Goal: Task Accomplishment & Management: Use online tool/utility

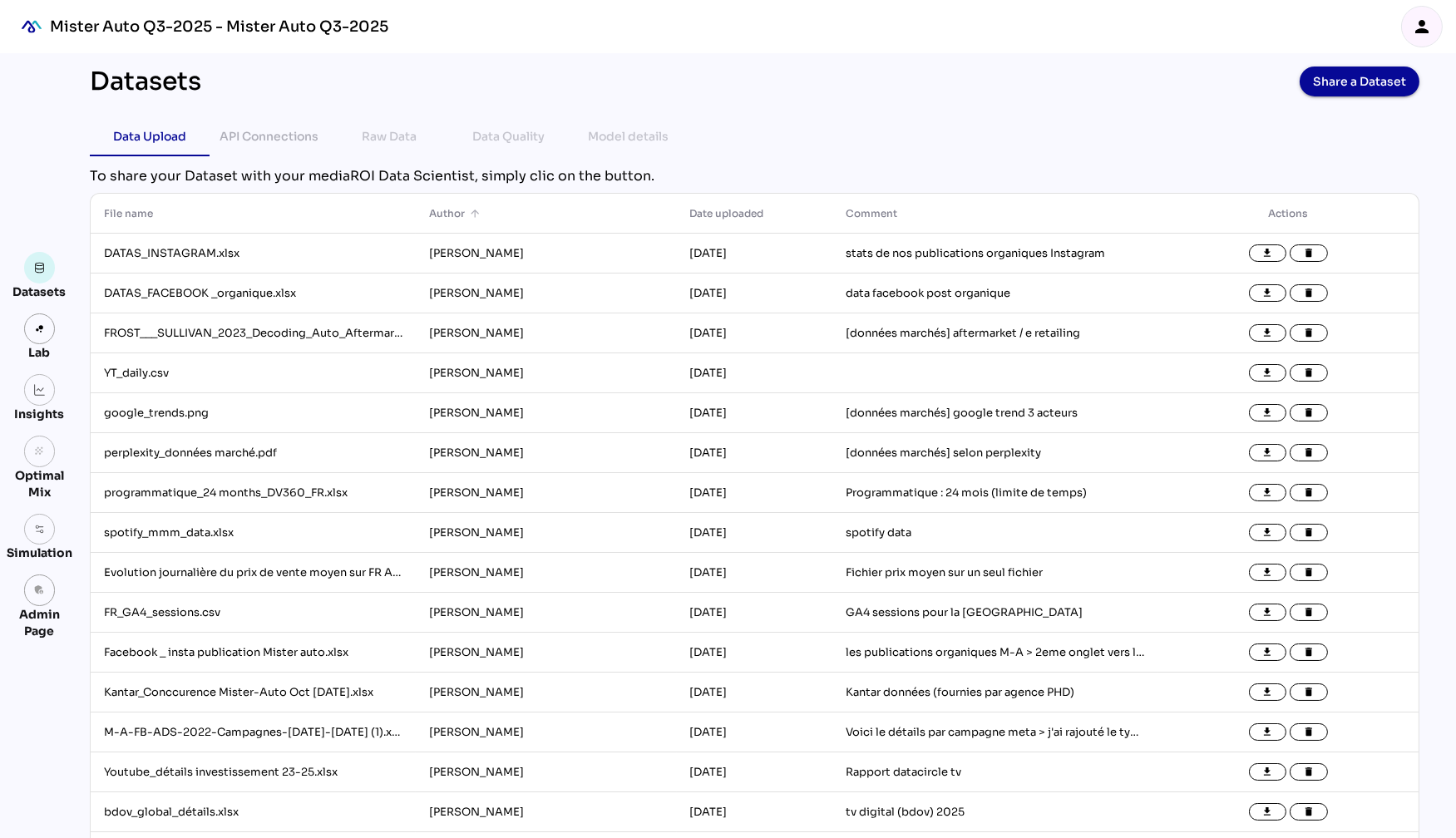
scroll to position [4, 0]
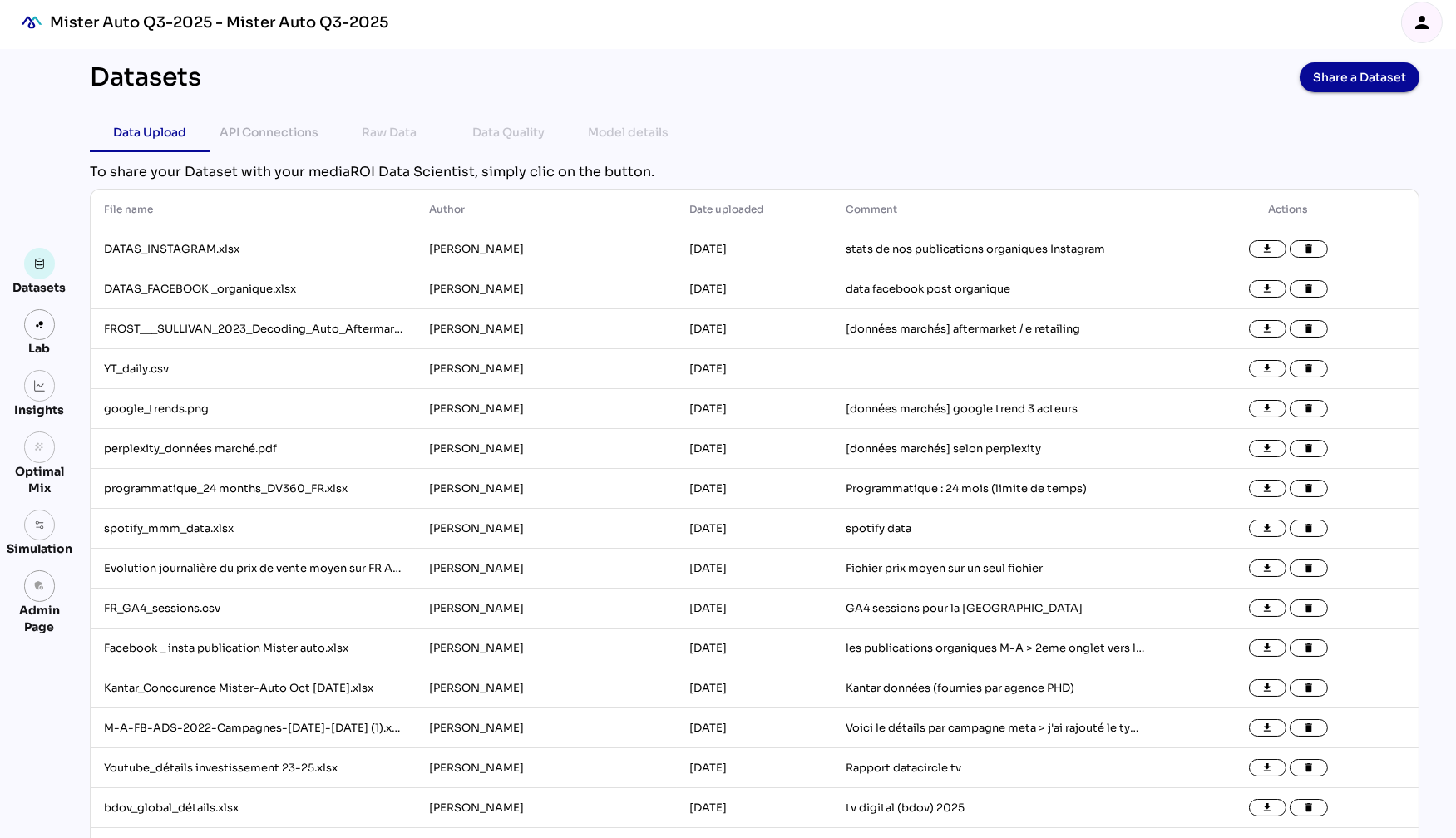
click at [1429, 24] on icon "person" at bounding box center [1421, 23] width 20 height 20
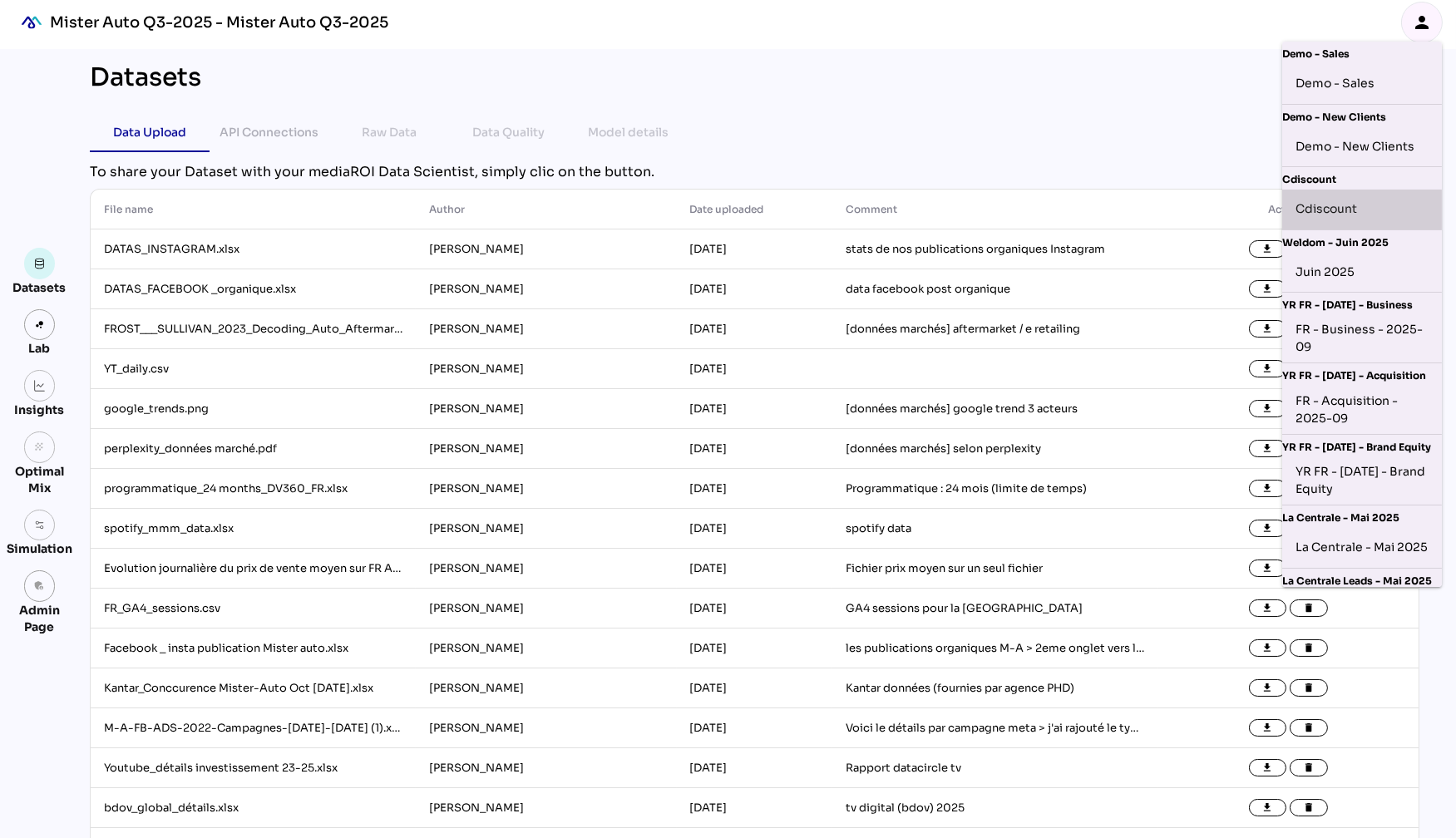
click at [1342, 216] on div "Cdiscount" at bounding box center [1362, 209] width 133 height 27
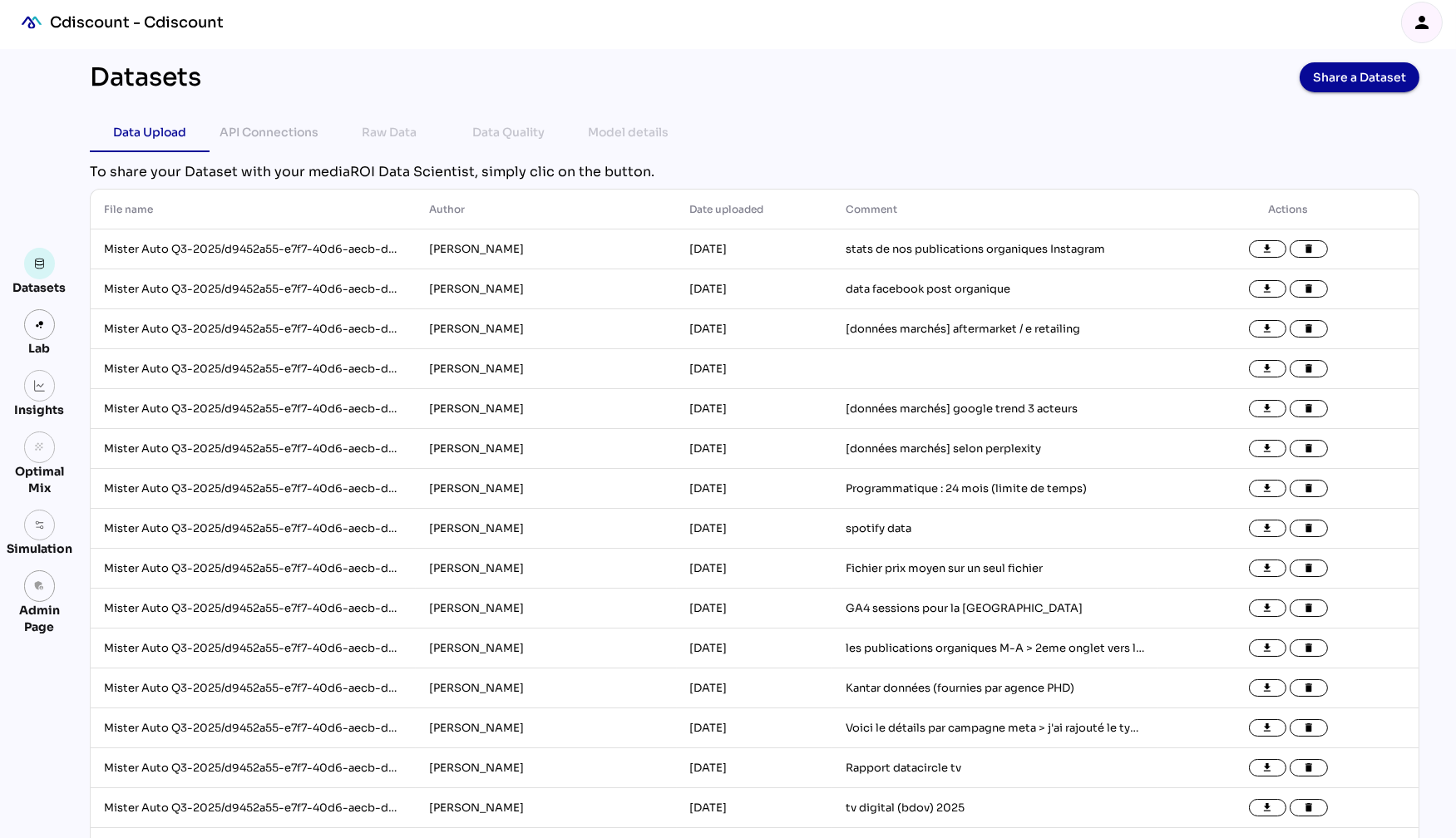
scroll to position [0, 0]
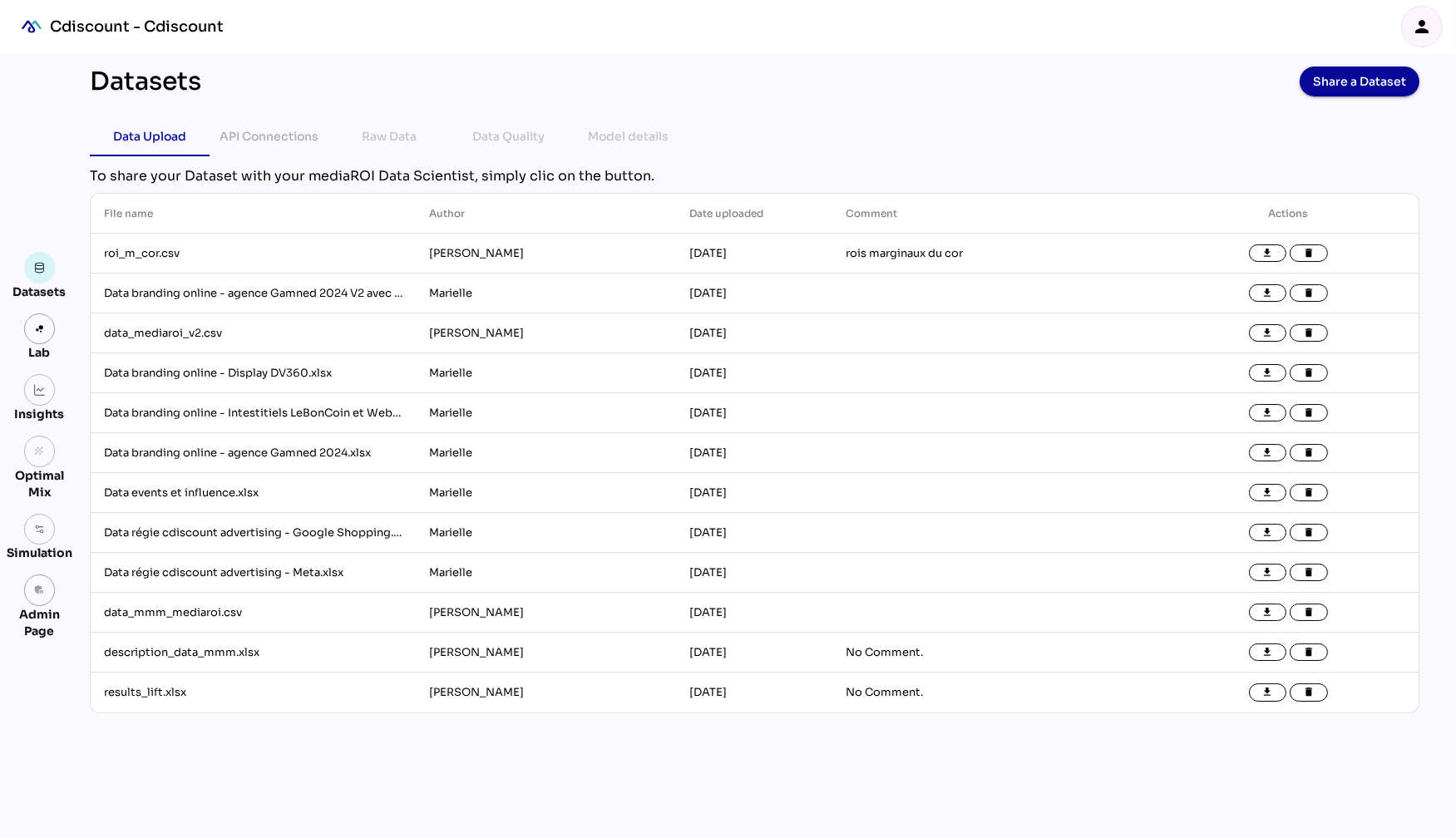
click at [1427, 29] on icon "person" at bounding box center [1421, 27] width 20 height 20
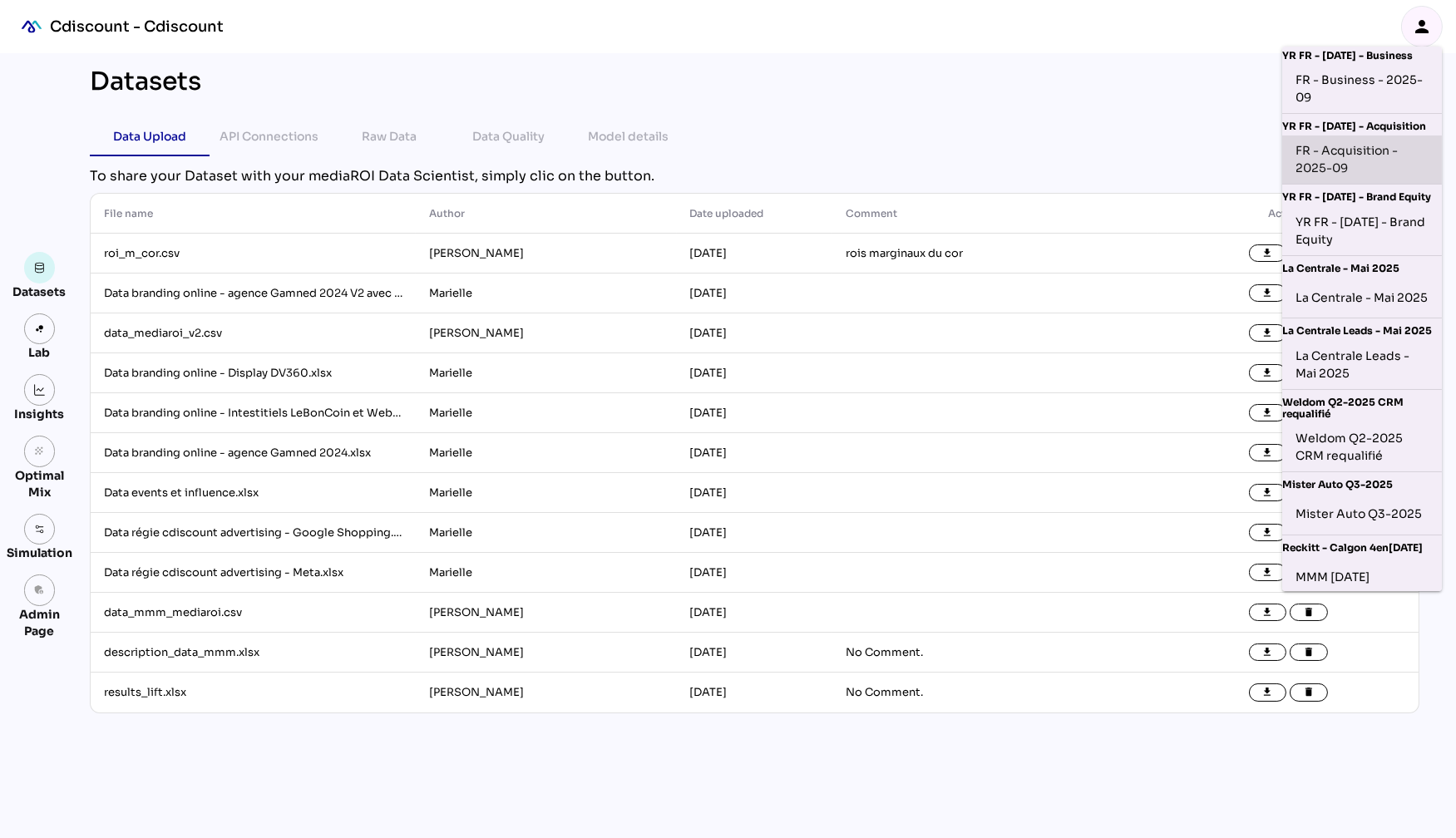
scroll to position [347, 0]
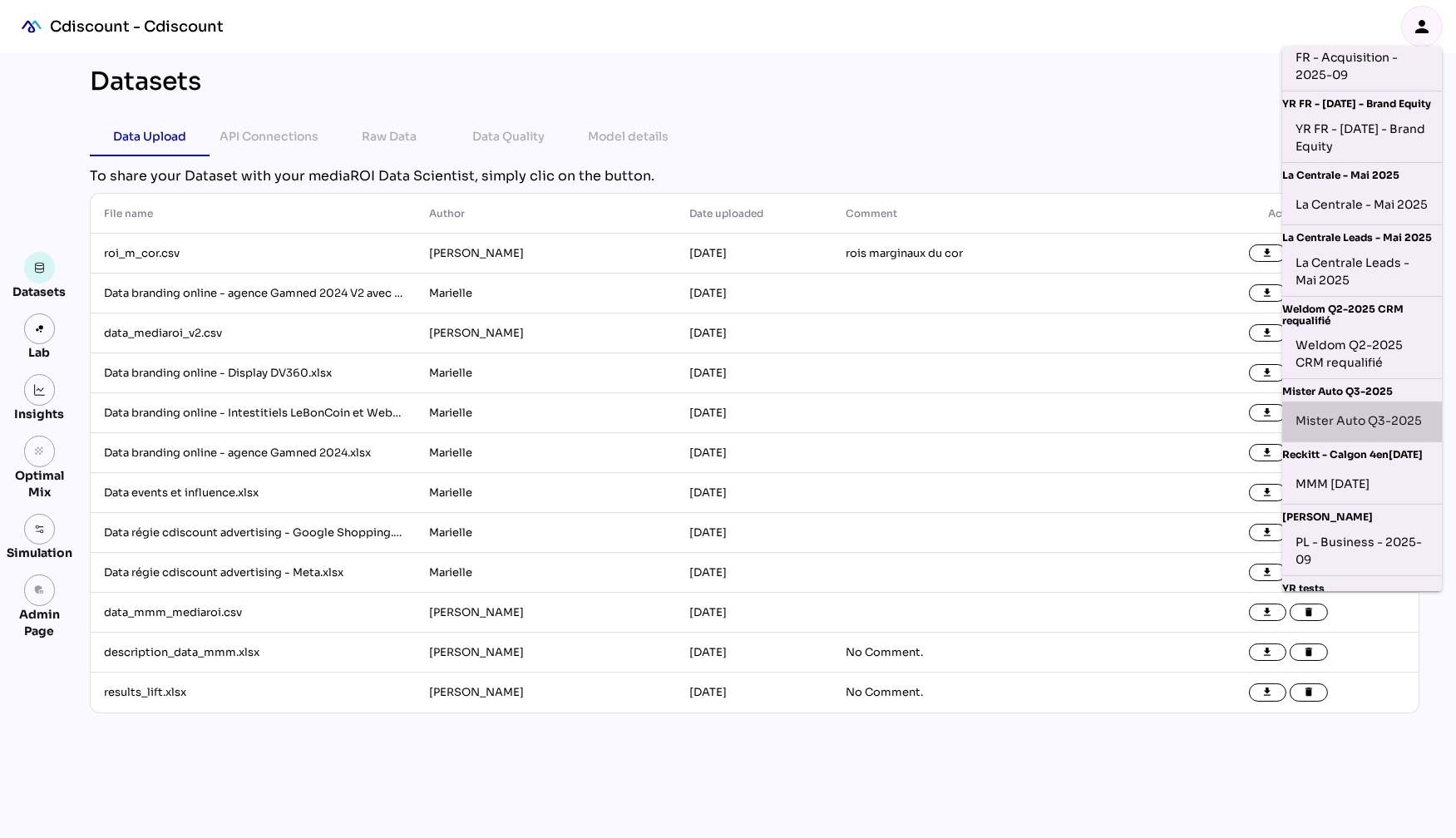
click at [1380, 423] on div "Mister Auto Q3-2025" at bounding box center [1362, 420] width 133 height 27
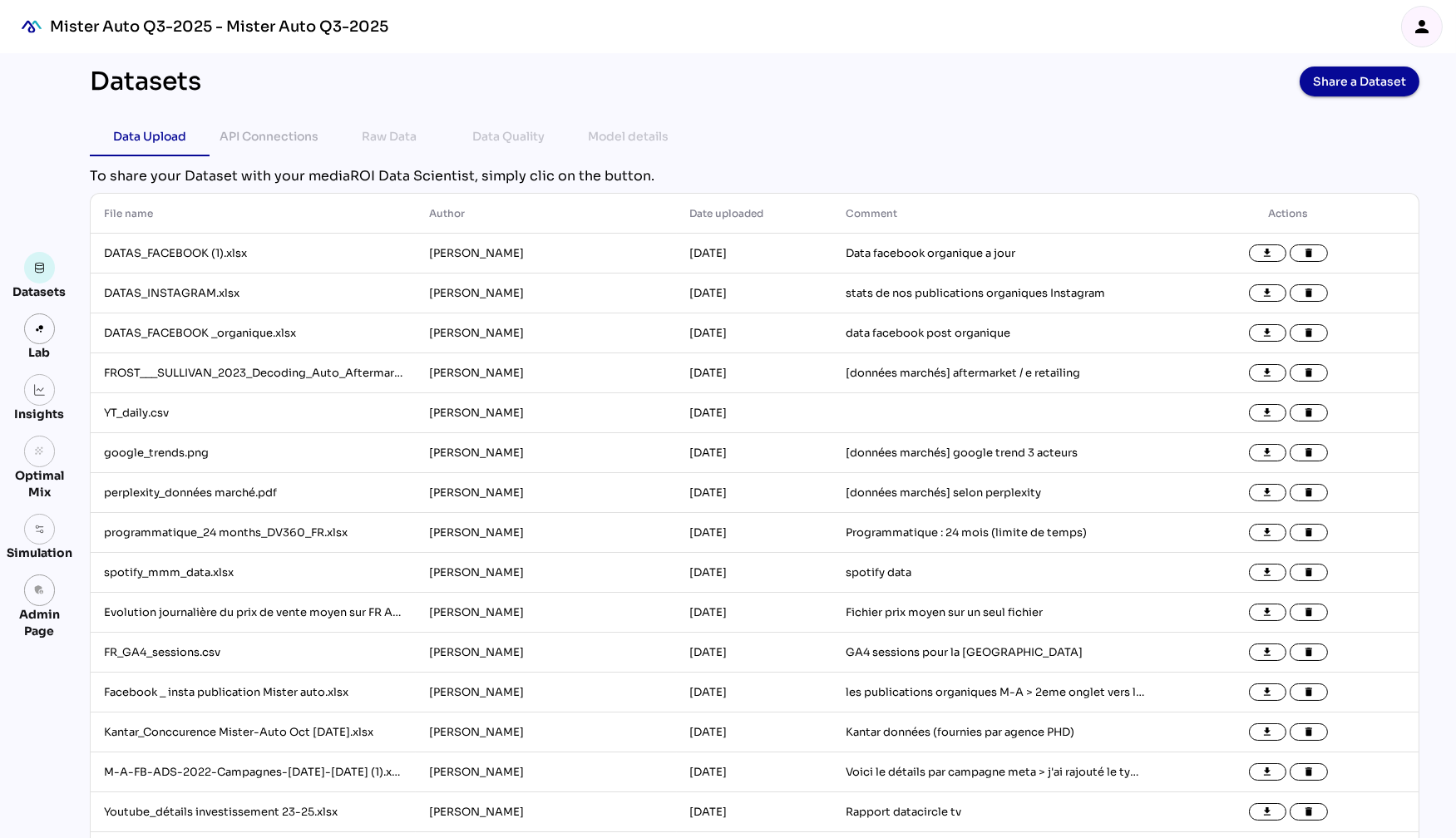
click at [718, 66] on div "Datasets Share a Dataset" at bounding box center [754, 81] width 1329 height 30
click at [1268, 257] on icon "file_download" at bounding box center [1268, 253] width 12 height 12
